Goal: Task Accomplishment & Management: Complete application form

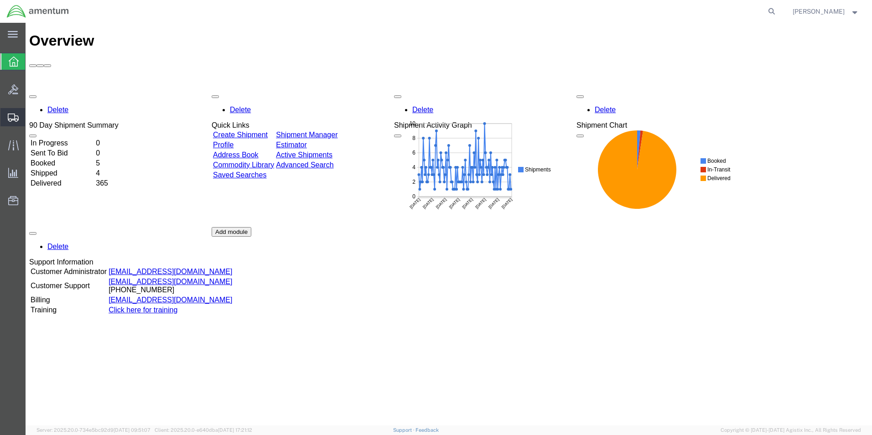
click at [0, 0] on span "Create from Template" at bounding box center [0, 0] width 0 height 0
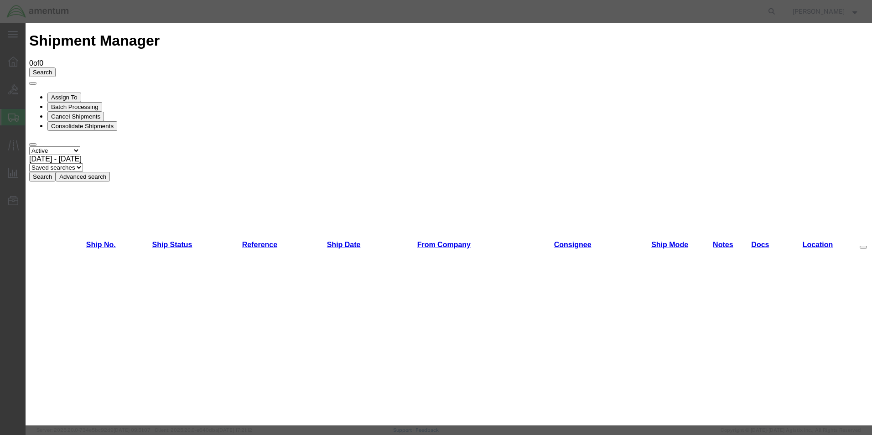
scroll to position [411, 0]
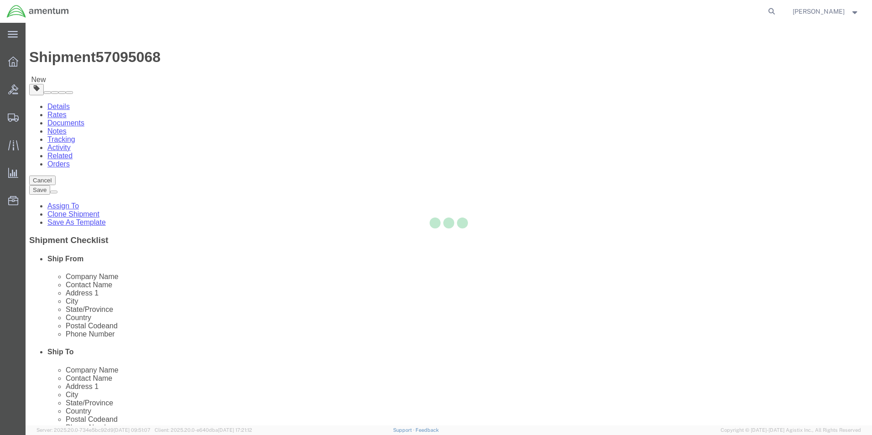
select select "49939"
select select
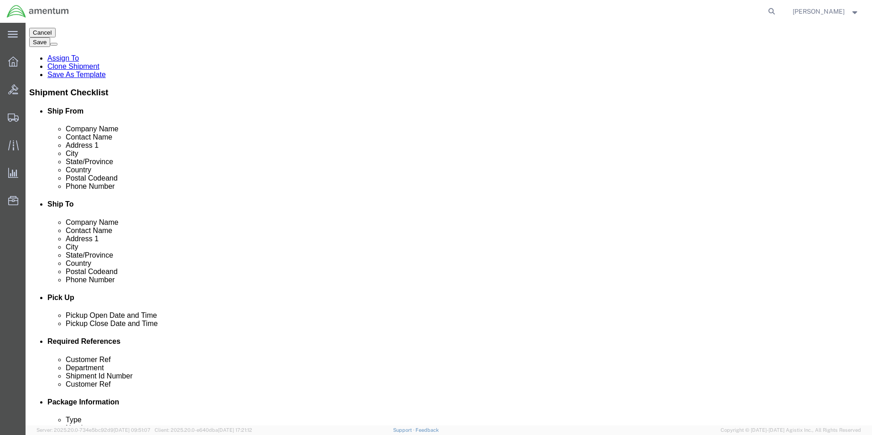
scroll to position [46, 0]
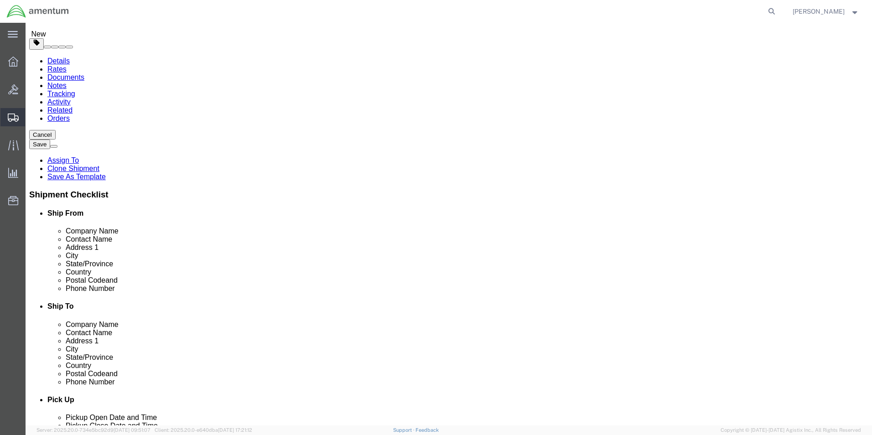
click at [0, 0] on span "Create Shipment" at bounding box center [0, 0] width 0 height 0
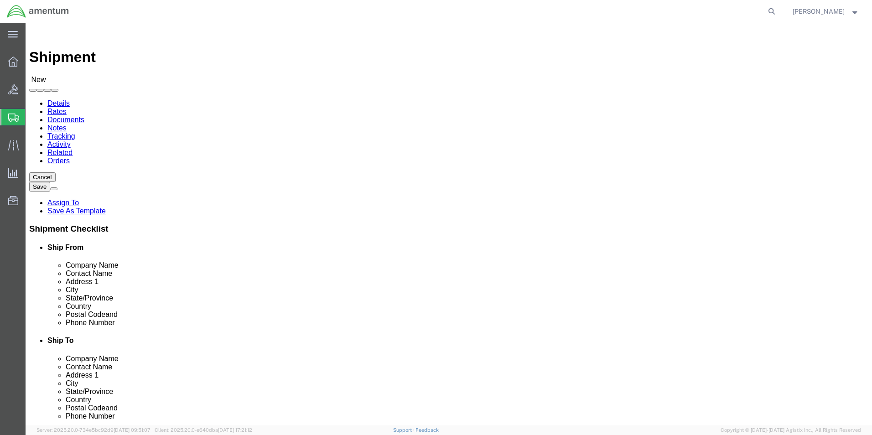
select select "MYPROFILE"
select select "[GEOGRAPHIC_DATA]"
click input "text"
type input "MAKO"
click p "- SAFRAN HELICOPTER ENGINES USA - (MAKO KAWANISHI...) [STREET_ADDRESS]"
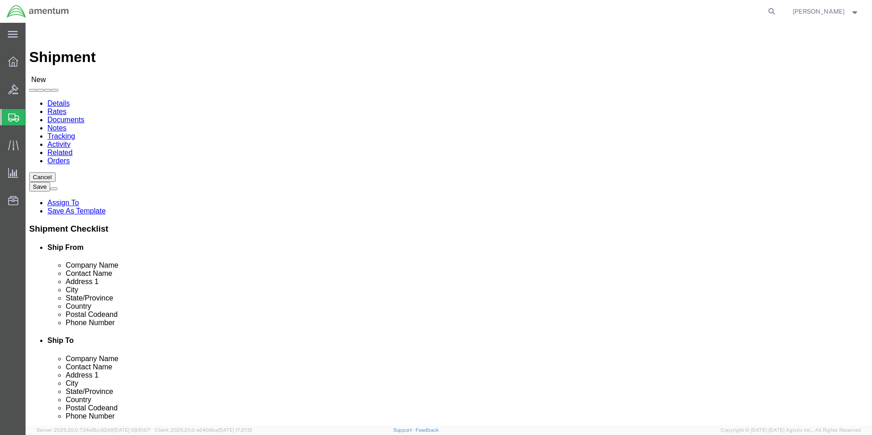
select select "[GEOGRAPHIC_DATA]"
type input "[PERSON_NAME]..."
click div "Ship To Location Location Select Select My Profile Location [PHONE_NUMBER] [PHO…"
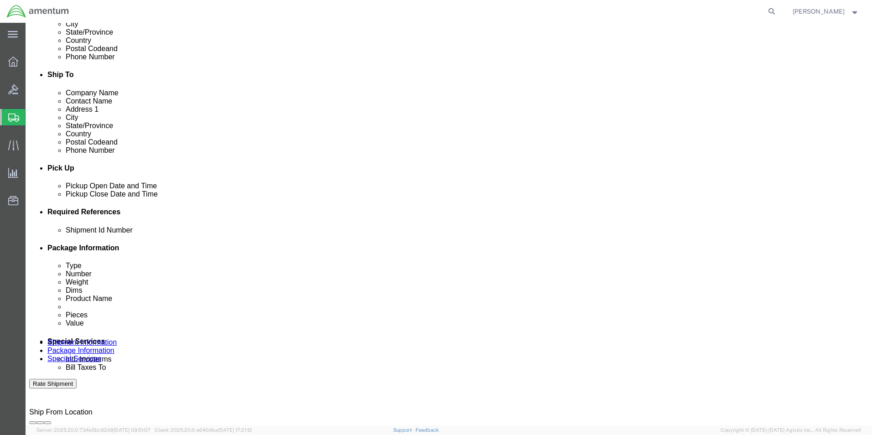
scroll to position [319, 0]
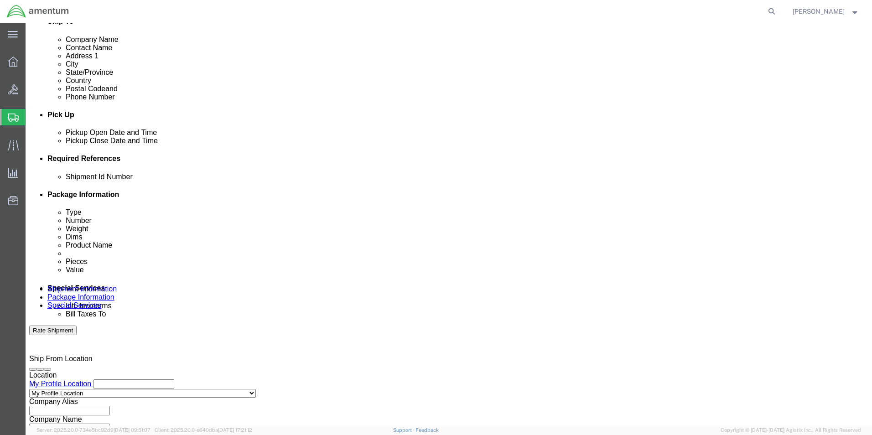
click input "text"
type input "FCU CORE EXCH."
click div "Shipment Id Number FCU CORE EXCH. Select Account Type Activity ID Airline Appoi…"
click button "Add reference"
click select "Select Account Type Activity ID Airline Appointment Number ASN Batch Request # …"
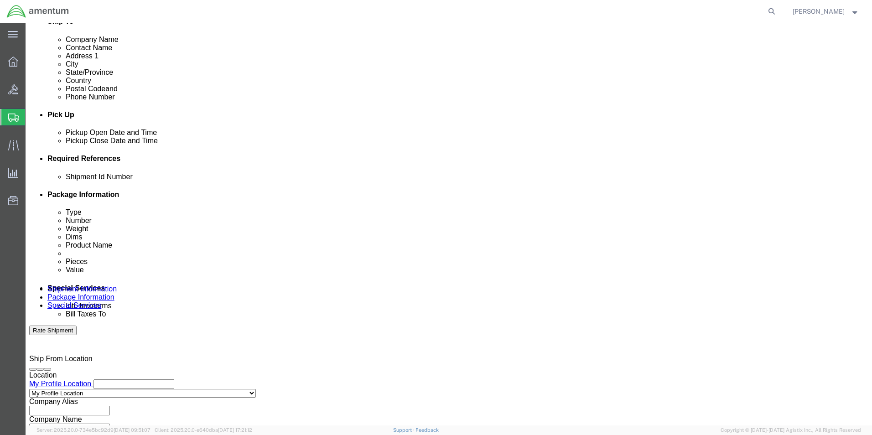
select select "CUSTREF"
click select "Select Account Type Activity ID Airline Appointment Number ASN Batch Request # …"
click input "text"
type input "0165851320"
click div "Shipment Id Number FCU CORE EXCH. Select Account Type Activity ID Airline Appoi…"
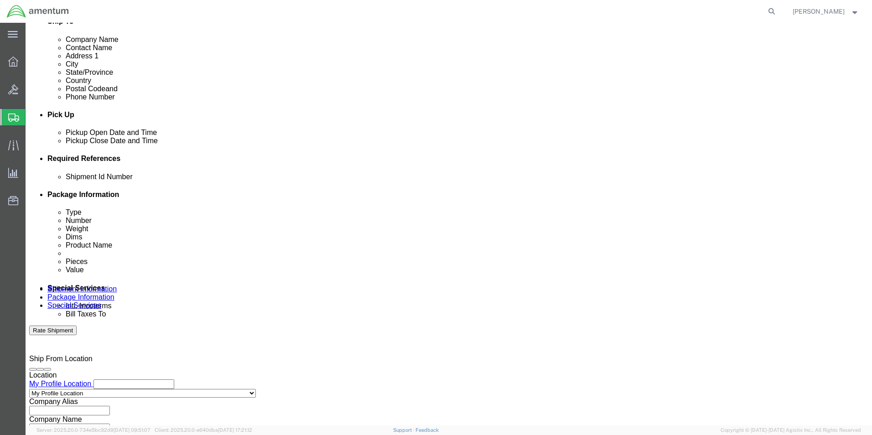
click button "Add reference"
click select "Select Account Type Activity ID Airline Appointment Number ASN Batch Request # …"
select select "DEPT"
click select "Select Account Type Activity ID Airline Appointment Number ASN Batch Request # …"
click input "text"
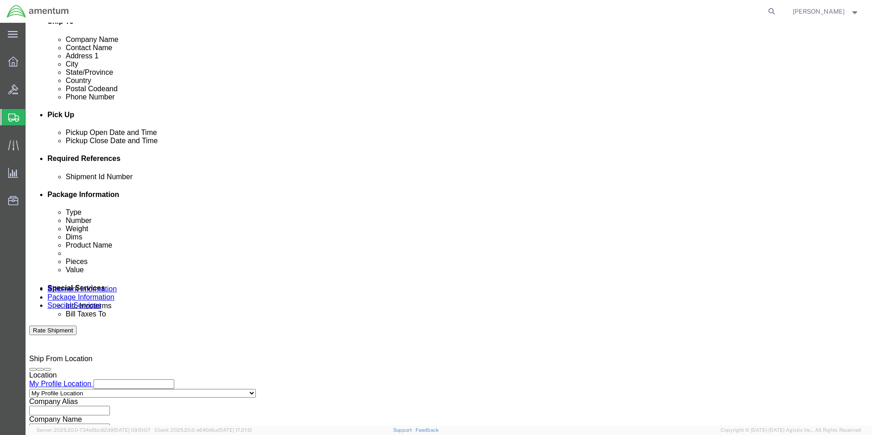
type input "CBP"
click div "Shipment Id Number FCU CORE EXCH. Select Account Type Activity ID Airline Appoi…"
click button "Add reference"
click select "Select Account Type Activity ID Airline Appointment Number ASN Batch Request # …"
select select "PROJNUM"
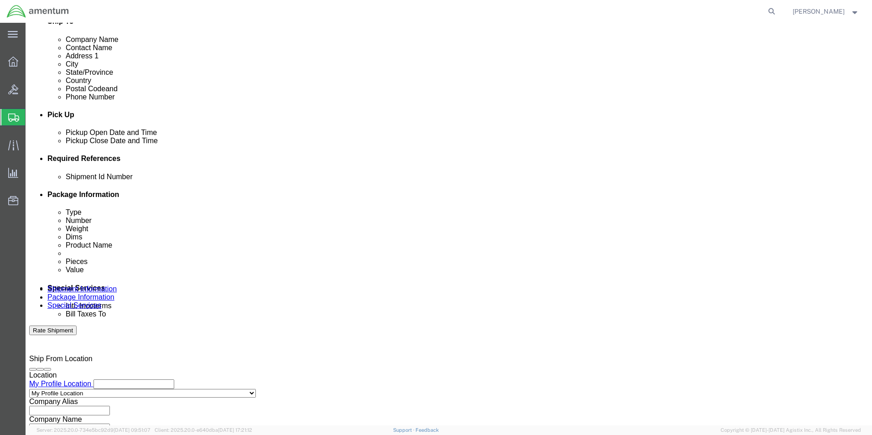
click select "Select Account Type Activity ID Airline Appointment Number ASN Batch Request # …"
click input "text"
type input "6118.01.03.2219.000.UVA.0000"
click div "Shipment Id Number FCU CORE EXCH. Select Account Type Activity ID Airline Appoi…"
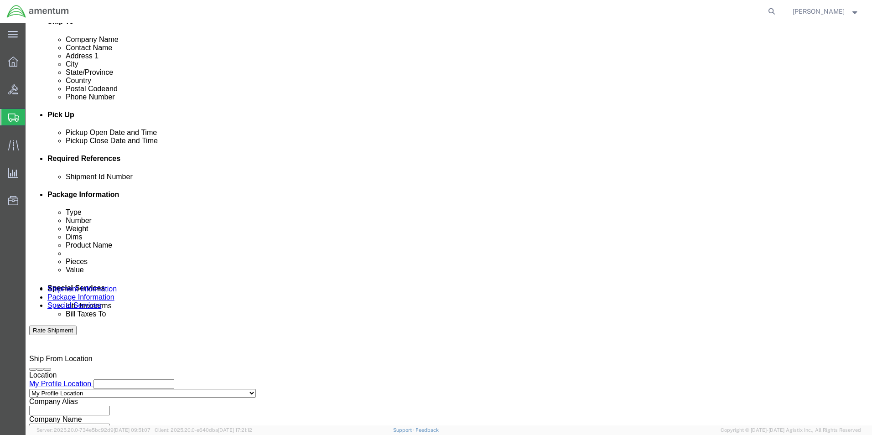
scroll to position [0, 0]
click button "Add reference"
click select "Select Account Type Activity ID Airline Appointment Number ASN Batch Request # …"
select select "PURCHORD"
click select "Select Account Type Activity ID Airline Appointment Number ASN Batch Request # …"
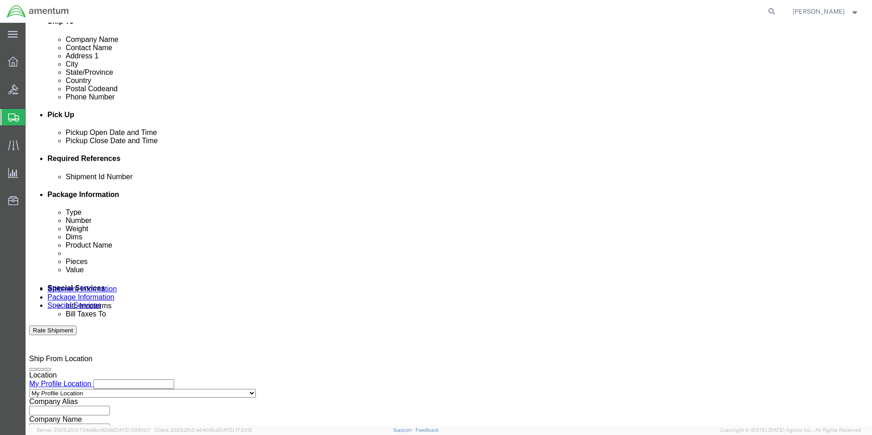
click input "text"
type input "CBP0044792"
click div "Shipment Id Number FCU CORE EXCH. Select Account Type Activity ID Airline Appoi…"
click button "Add reference"
click select "Select Account Type Activity ID Airline Appointment Number ASN Batch Request # …"
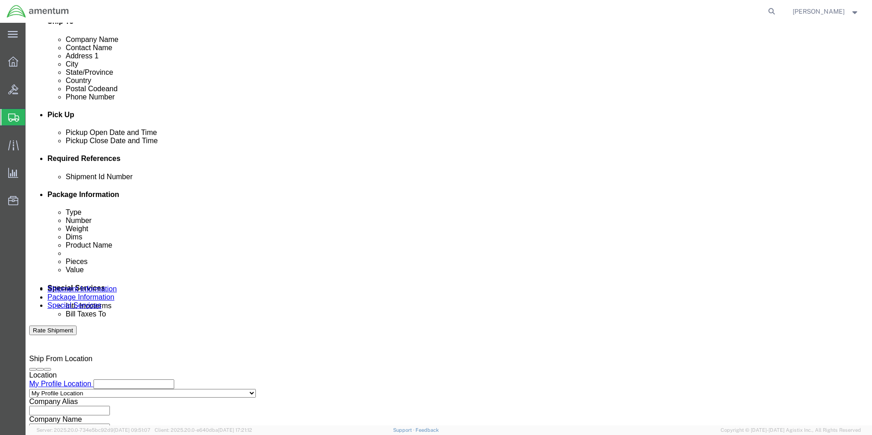
select select "INVOICE"
click select "Select Account Type Activity ID Airline Appointment Number ASN Batch Request # …"
click input "text"
type input "SN:C506B"
click div "Ship From Location Location My Profile Location Select My Profile Location [PHO…"
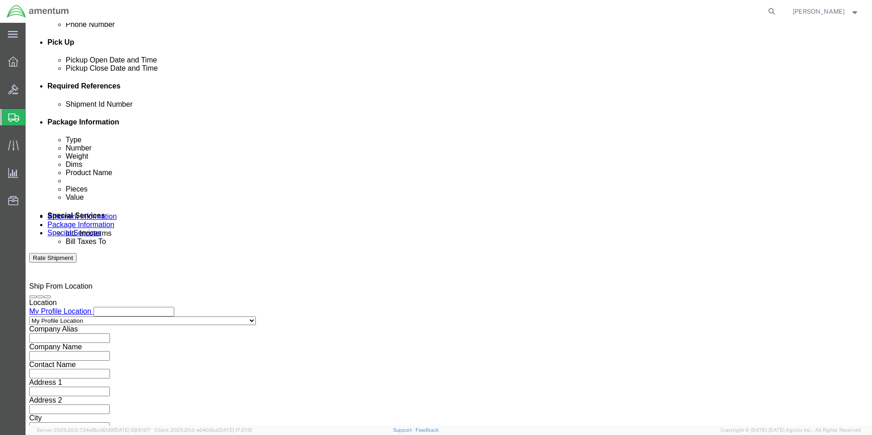
scroll to position [398, 0]
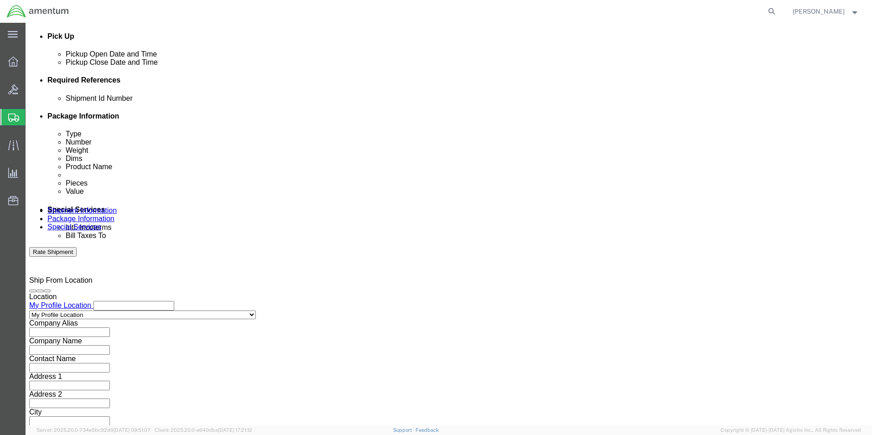
click button "Continue"
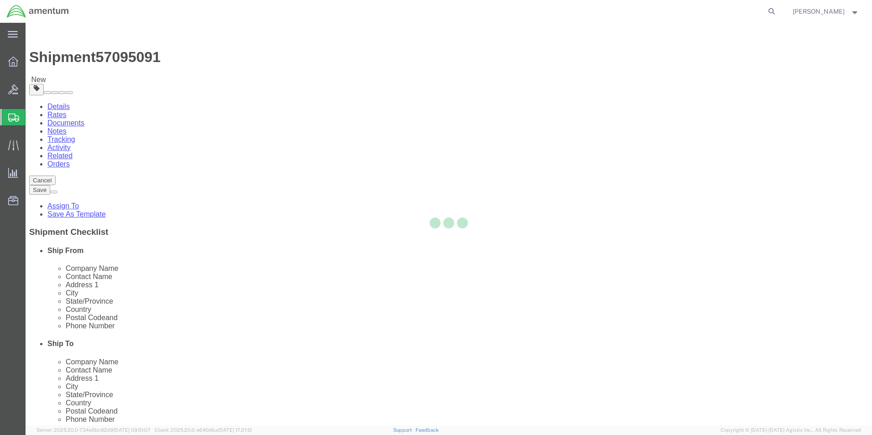
select select "CBOX"
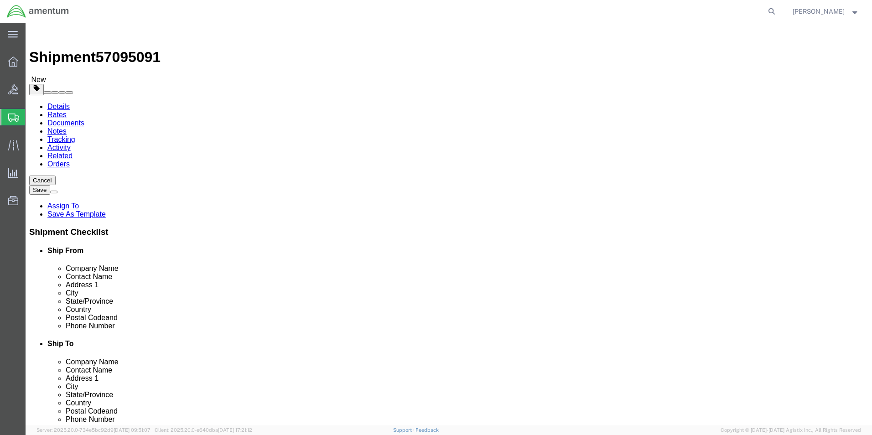
click input "text"
type input "23.00"
type input "19.00"
type input "15.00"
click input "0.00"
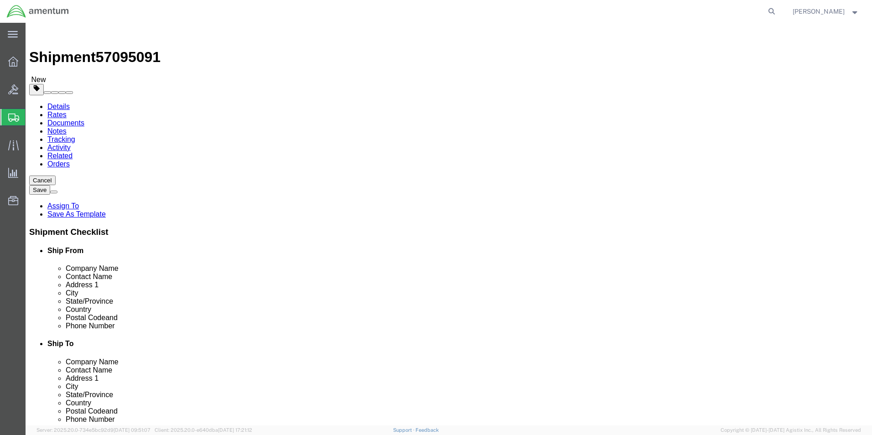
type input "0"
type input "27.15"
click span
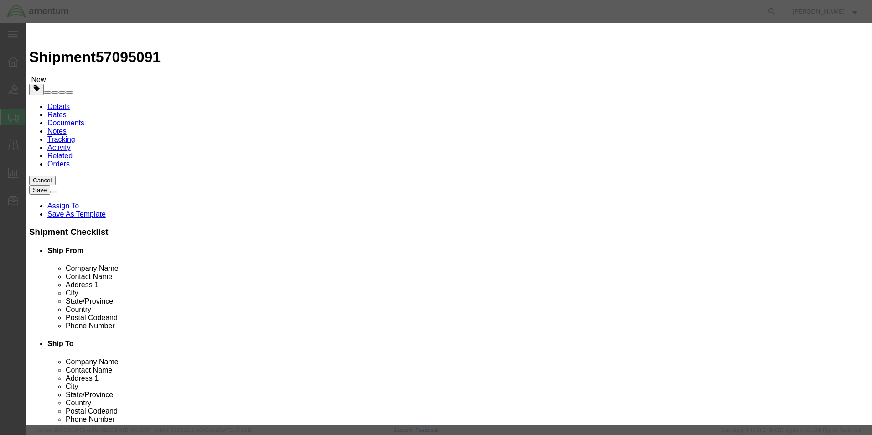
click input "text"
type input "MISC. PARTS"
click input "0"
type input "1.0"
click div "Commodity library"
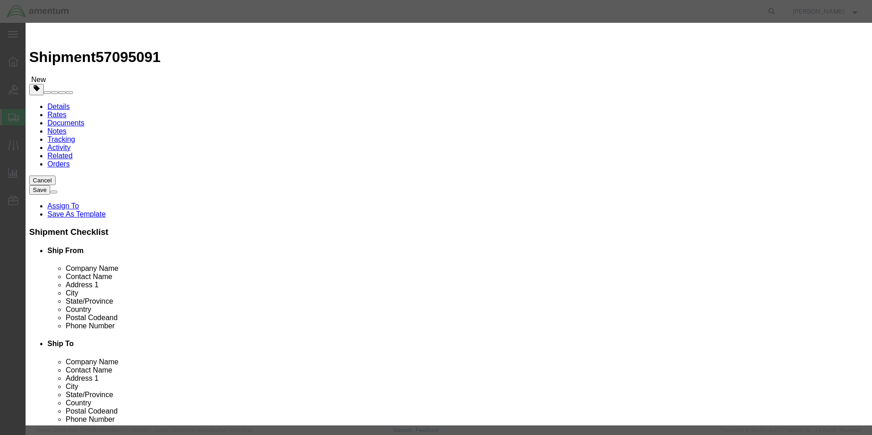
click input "text"
type input "100.00"
click h3 "Add content"
click input "checkbox"
checkbox input "true"
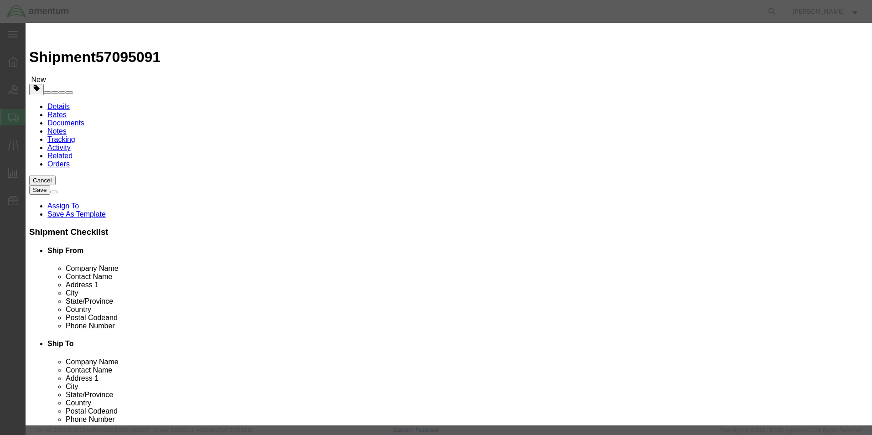
scroll to position [182, 0]
click input "text"
type input "Dangerous goods in apparatus"
click input "text"
type input "3363"
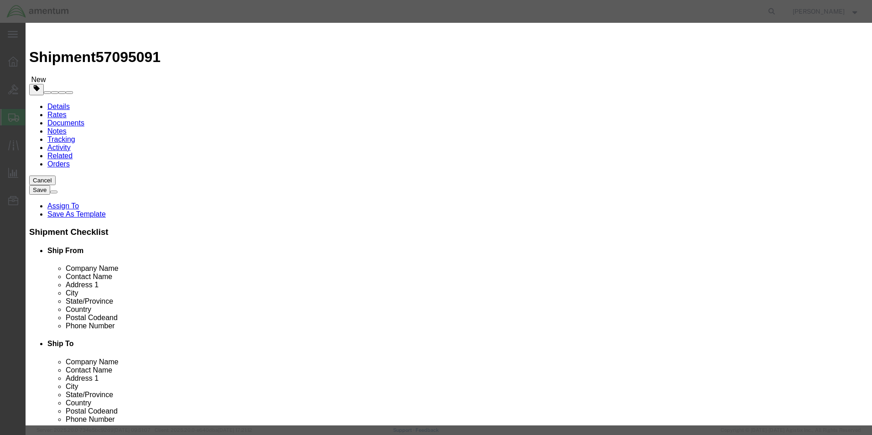
click div "Product Name MISC. PARTS Pieces 1.0 Select Bag Barrels 100Board Feet Bottle Box…"
click select "Select 1 Explosive 1.1 Explosive 1.2 Explosive 1.3 Explosive 1.4 Explosive 1.5 …"
select select "9 Miscellaneous"
click select "Select 1 Explosive 1.1 Explosive 1.2 Explosive 1.3 Explosive 1.4 Explosive 1.5 …"
click select "Packaging Group I II III"
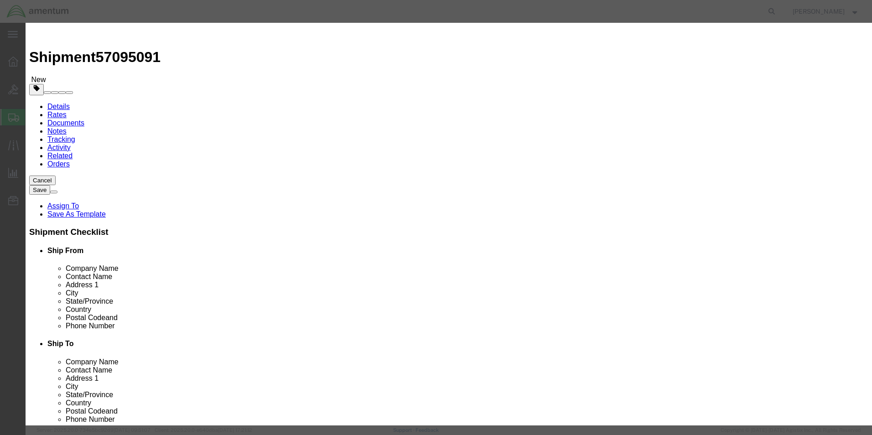
click select "Packaging Group I II III"
click select "Select 1 - Drums 2 - Reserved 3 - Jerricans 4 - Boxes 5 - Bags 6 - Composite Pa…"
select select "BOXES"
click select "Select 1 - Drums 2 - Reserved 3 - Jerricans 4 - Boxes 5 - Bags 6 - Composite Pa…"
click select "Container Material A - Steel (all types and surface treatments) B - Aluminum C …"
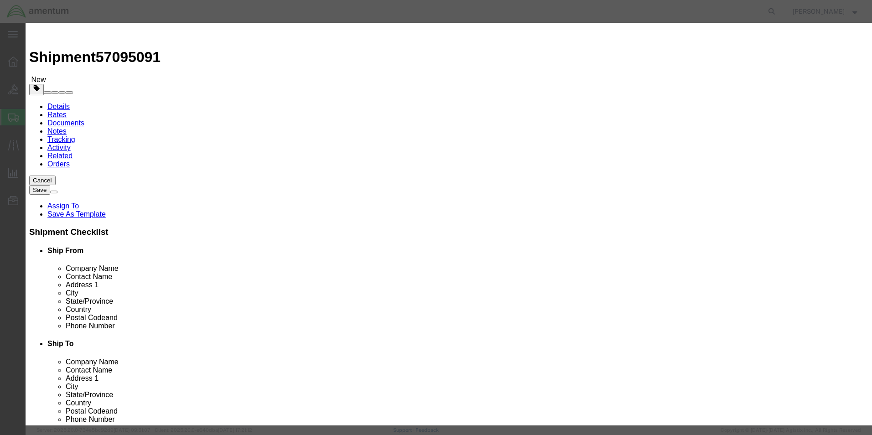
select select "FIBERBOARD"
click select "Container Material A - Steel (all types and surface treatments) B - Aluminum C …"
click div "Product Name MISC. PARTS Pieces 1.0 Select Bag Barrels 100Board Feet Bottle Box…"
click input "text"
type input "Amentum Services Inc."
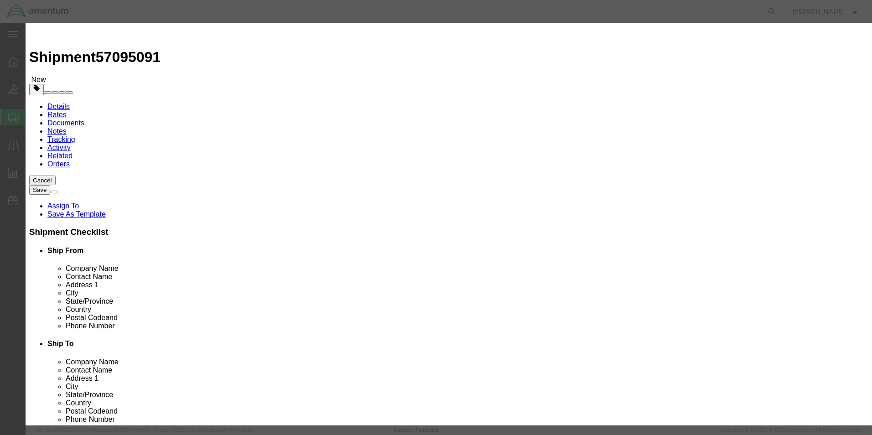
select select "US"
type input "CHEMTRIC"
type input "7035273887"
click label
click input "checkbox"
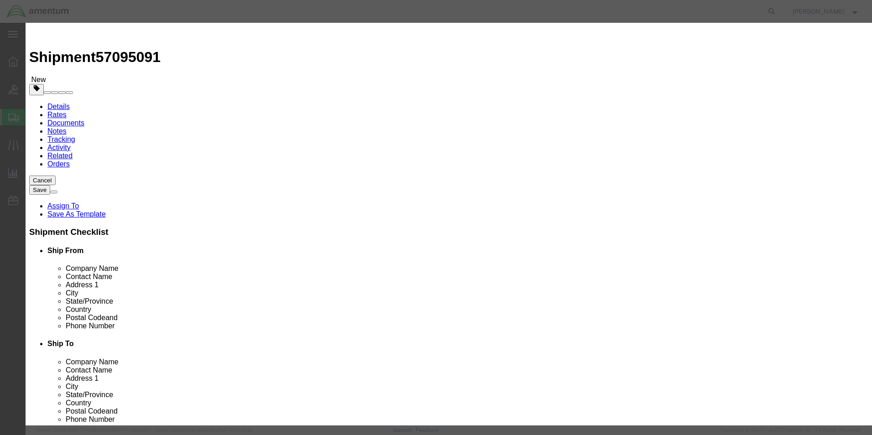
click label
click input "checkbox"
checkbox input "false"
click div "Product Name MISC. PARTS Pieces 1.0 Select Bag Barrels 100Board Feet Bottle Box…"
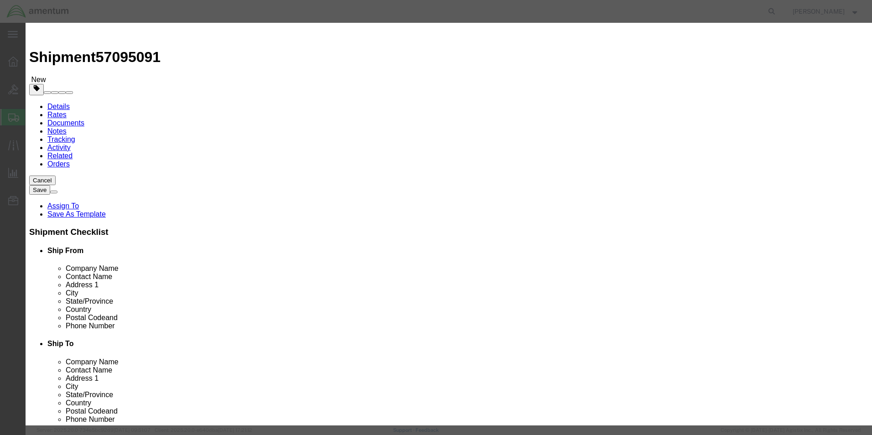
click icon "button"
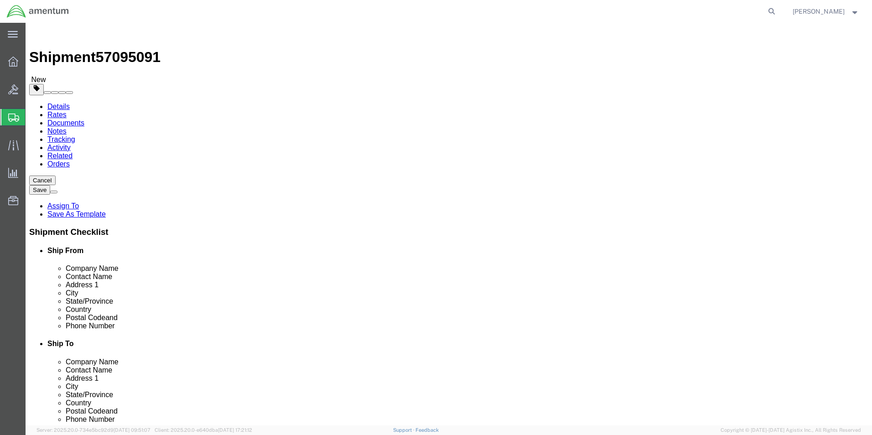
click span
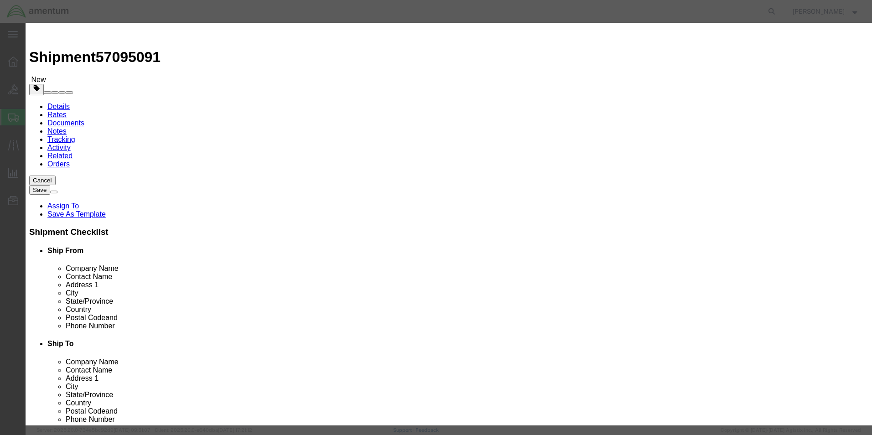
click input "text"
type input "MISC. PARTS"
type input "100.00"
click input "0"
type input "1.0"
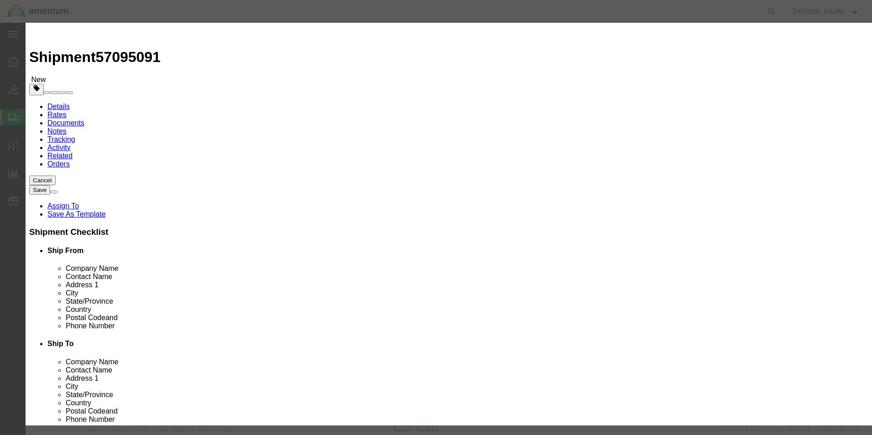
type input "100"
click div "Commodity library Product Name MISC. PARTS Pieces 1.0 Select Bag Barrels 100Boa…"
click input "checkbox"
checkbox input "true"
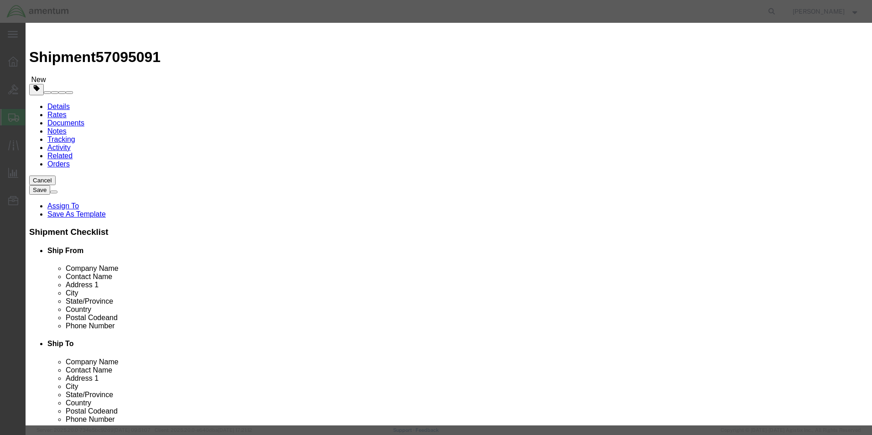
click input "text"
type input "Dangerous goods in apparatus"
type input "3363"
type input "Amentum Services Inc."
type input "CHEMTRIC"
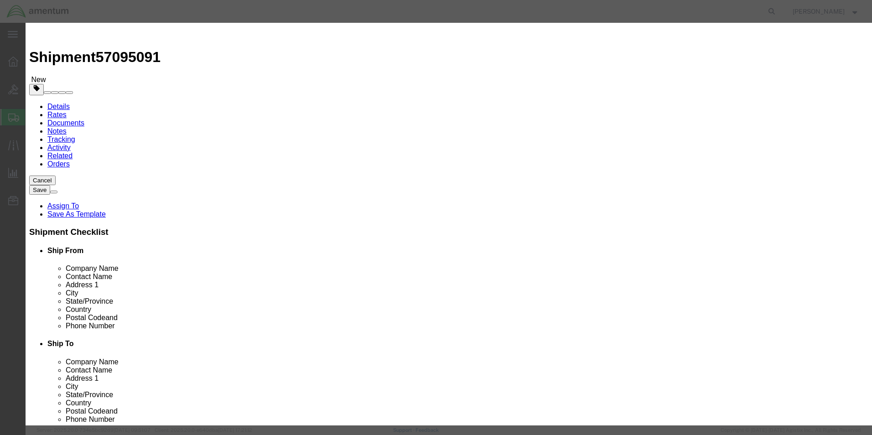
type input "7035273887"
click div "Product Name MISC. PARTS Pieces 1.0 Select Bag Barrels 100Board Feet Bottle Box…"
click select "Select 1 Explosive 1.1 Explosive 1.2 Explosive 1.3 Explosive 1.4 Explosive 1.5 …"
select select "9 Miscellaneous"
click select "Select 1 Explosive 1.1 Explosive 1.2 Explosive 1.3 Explosive 1.4 Explosive 1.5 …"
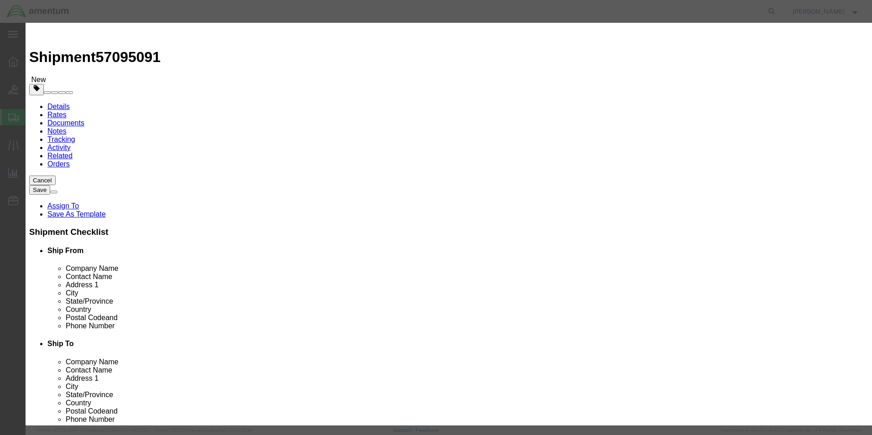
click select "Select 1 - Drums 2 - Reserved 3 - Jerricans 4 - Boxes 5 - Bags 6 - Composite Pa…"
select select "BOXES"
click select "Select 1 - Drums 2 - Reserved 3 - Jerricans 4 - Boxes 5 - Bags 6 - Composite Pa…"
click select "Container Material A - Steel (all types and surface treatments) B - Aluminum C …"
select select "FIBERBOARD"
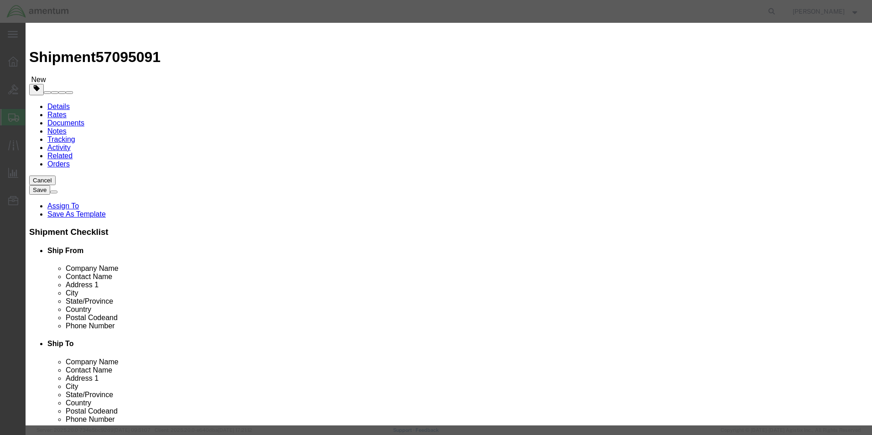
click select "Container Material A - Steel (all types and surface treatments) B - Aluminum C …"
click div "Product Name MISC. PARTS Pieces 1.0 Select Bag Barrels 100Board Feet Bottle Box…"
click button "Save & Close"
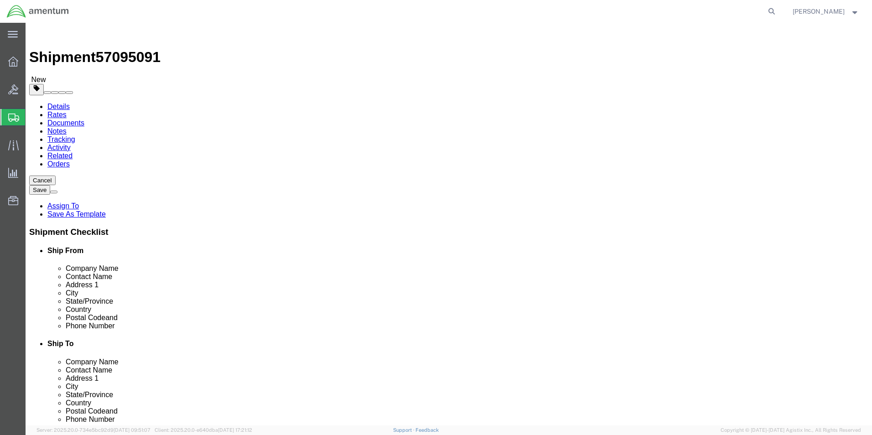
click button "Rate Shipment"
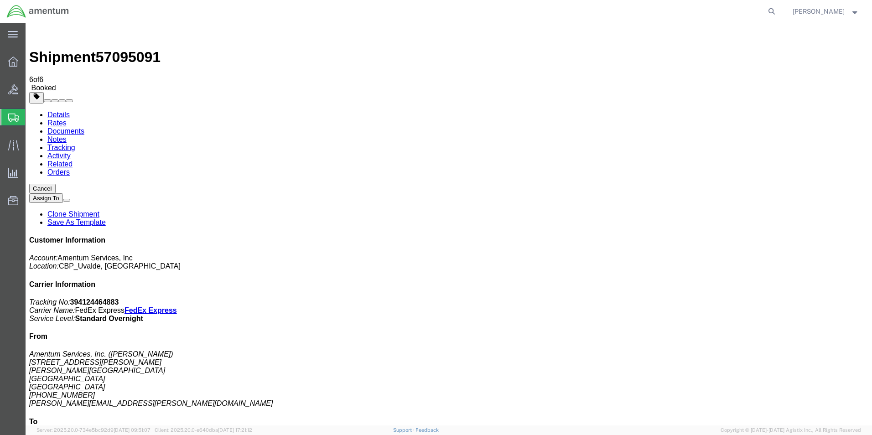
checkbox input "false"
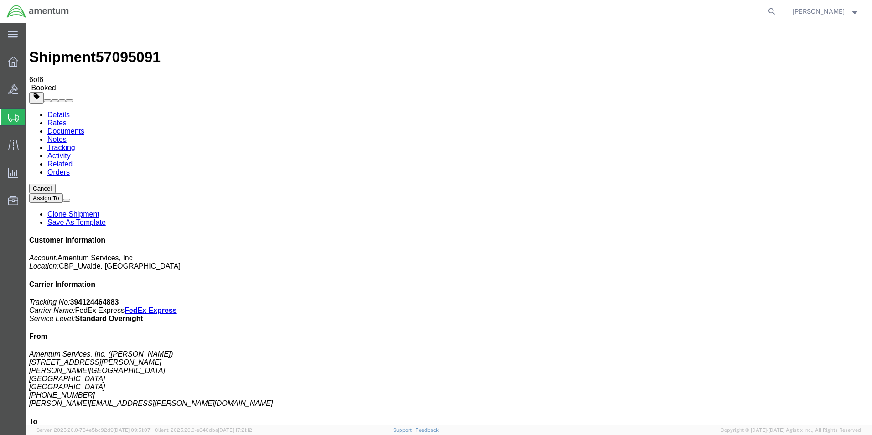
checkbox input "true"
click at [855, 13] on strong "button" at bounding box center [855, 11] width 8 height 3
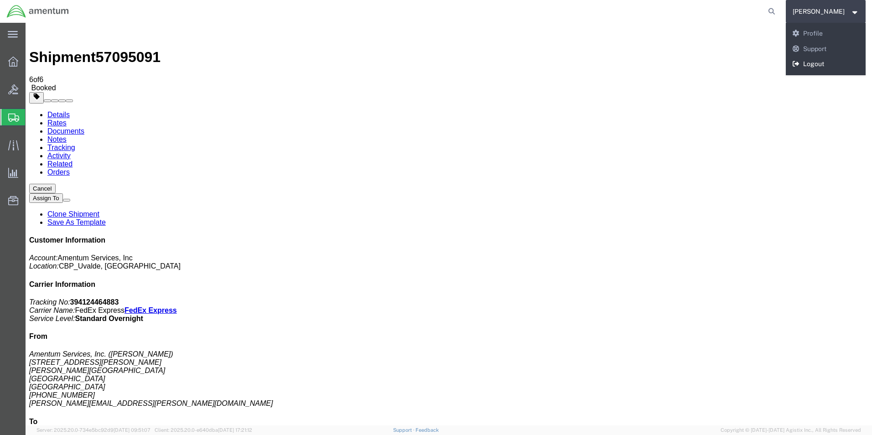
click at [813, 61] on link "Logout" at bounding box center [826, 65] width 80 height 16
